Goal: Find specific page/section: Find specific page/section

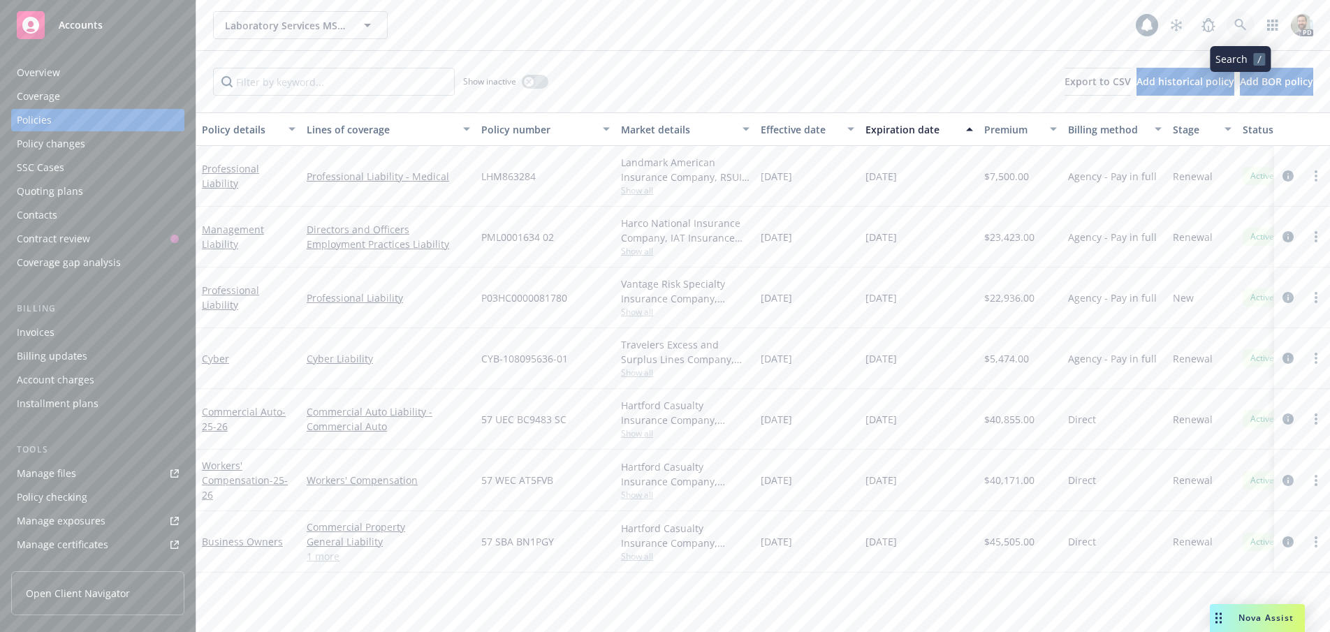
click at [1237, 27] on icon at bounding box center [1241, 25] width 12 height 12
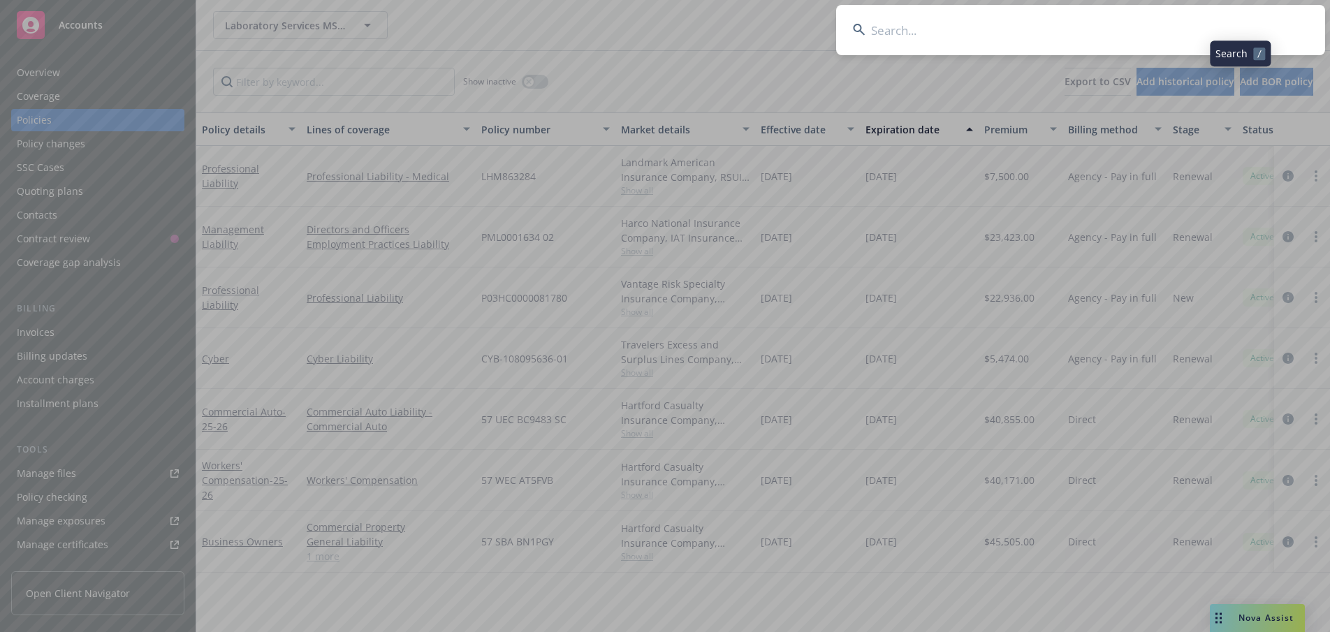
click at [1224, 26] on input at bounding box center [1080, 30] width 489 height 50
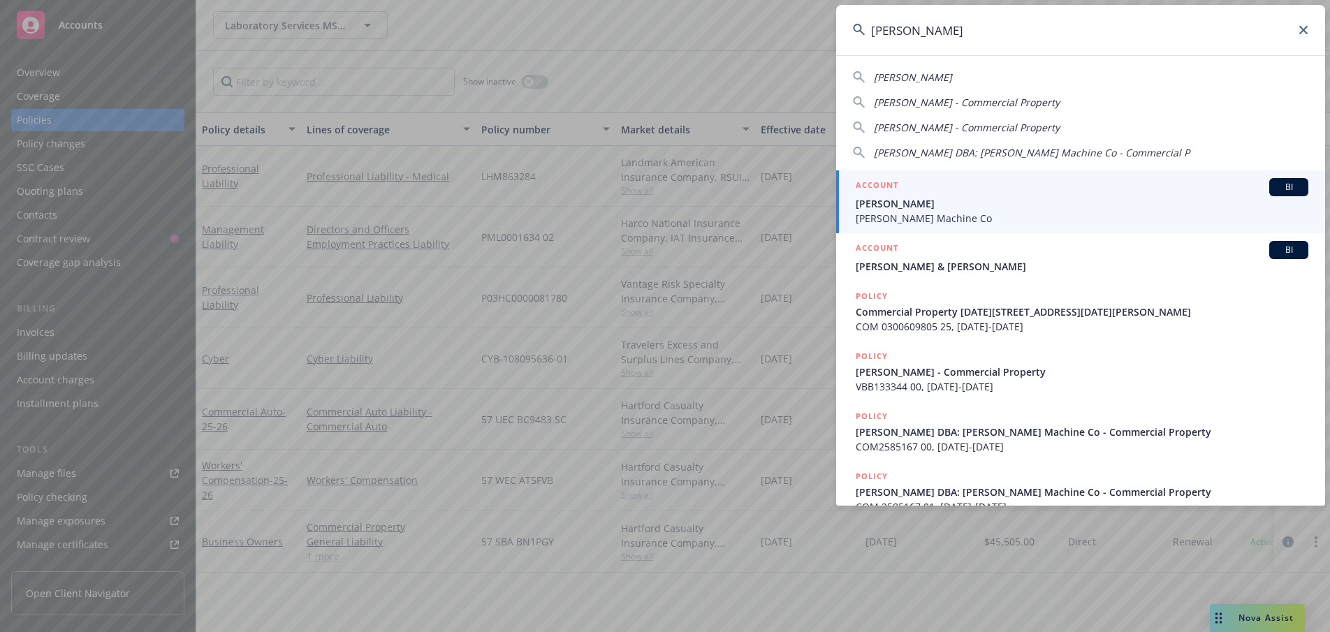
type input "[PERSON_NAME]"
click at [880, 210] on span "[PERSON_NAME]" at bounding box center [1082, 203] width 453 height 15
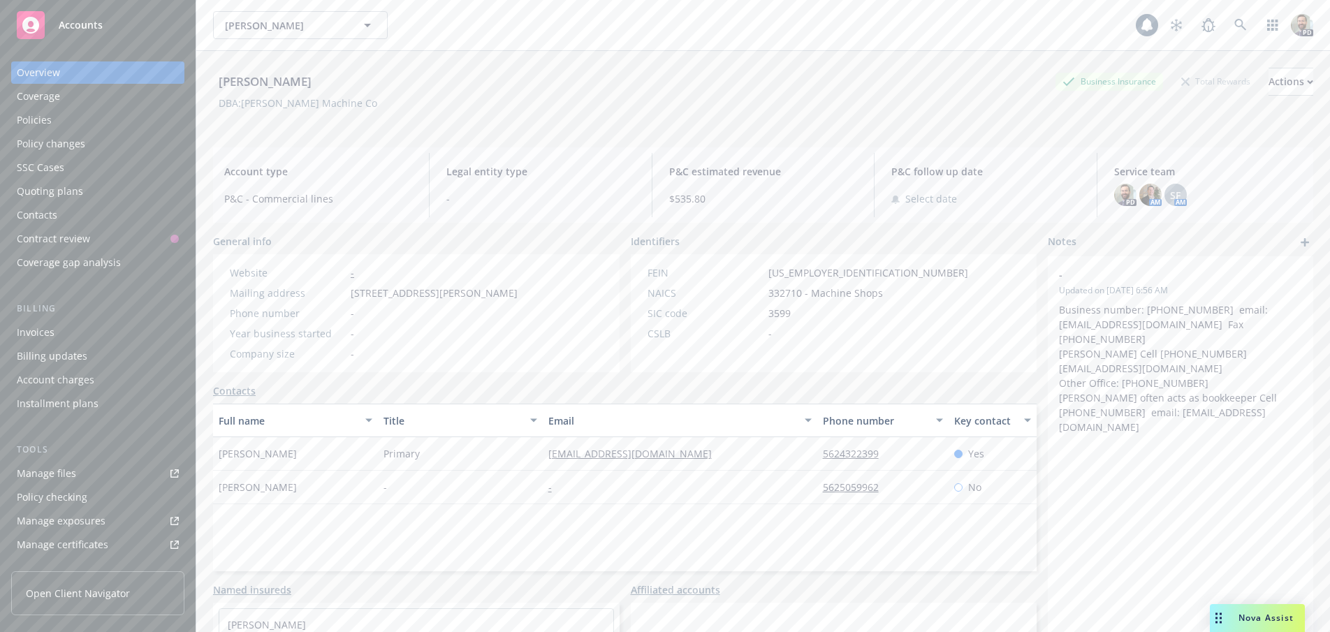
click at [29, 121] on div "Policies" at bounding box center [34, 120] width 35 height 22
